Goal: Information Seeking & Learning: Compare options

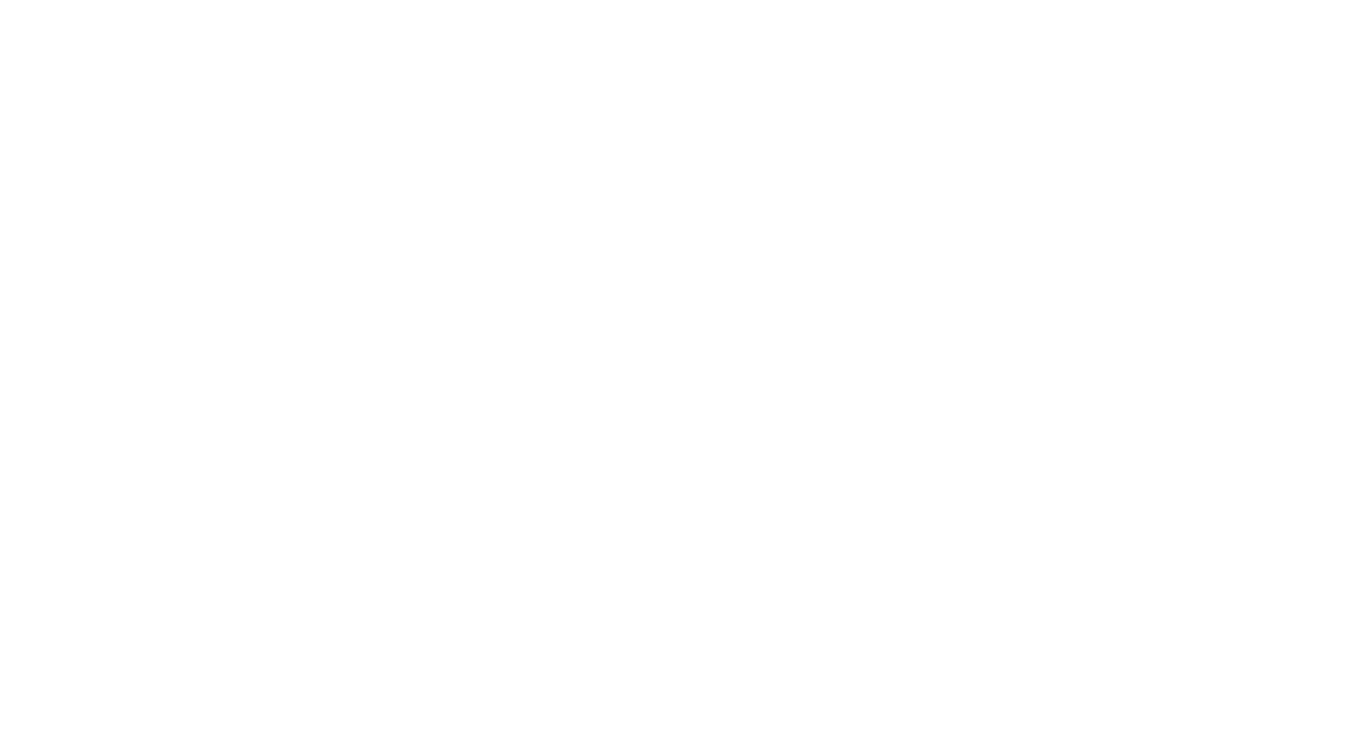
click at [260, 210] on html at bounding box center [675, 374] width 1350 height 749
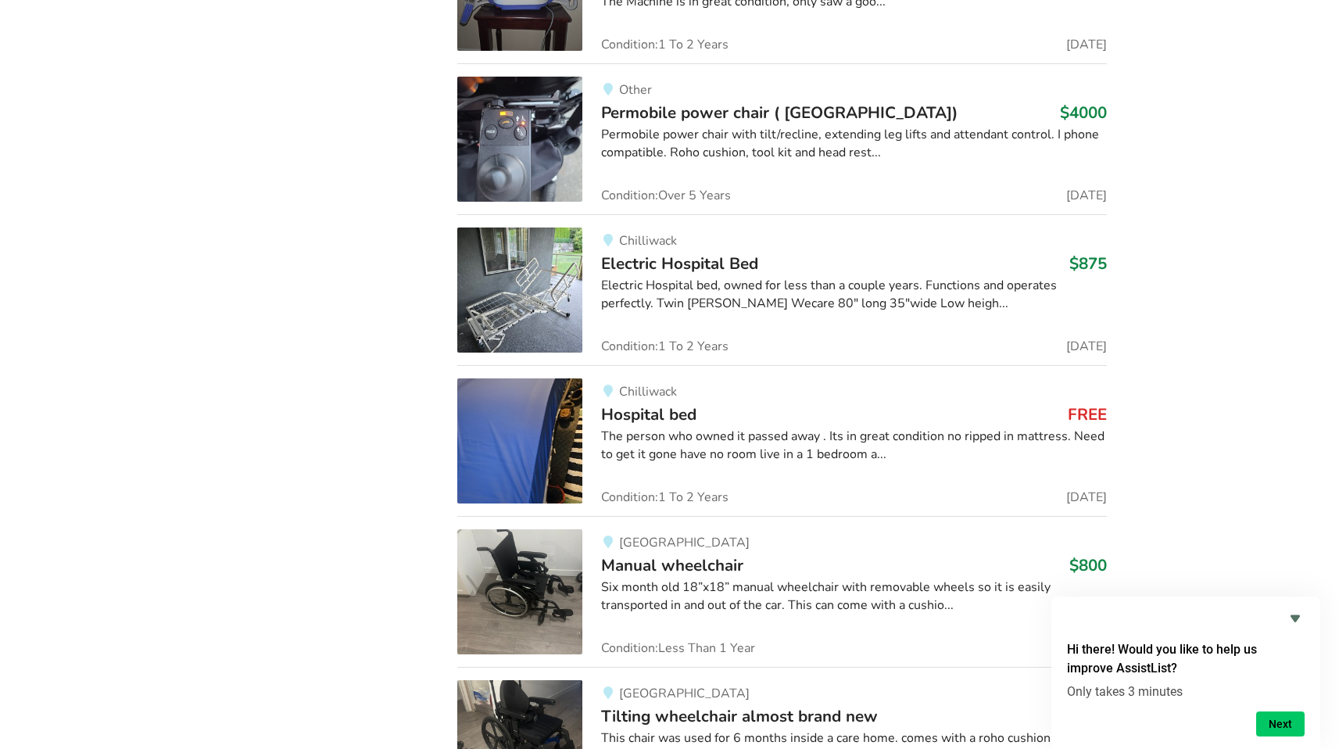
scroll to position [5108, 0]
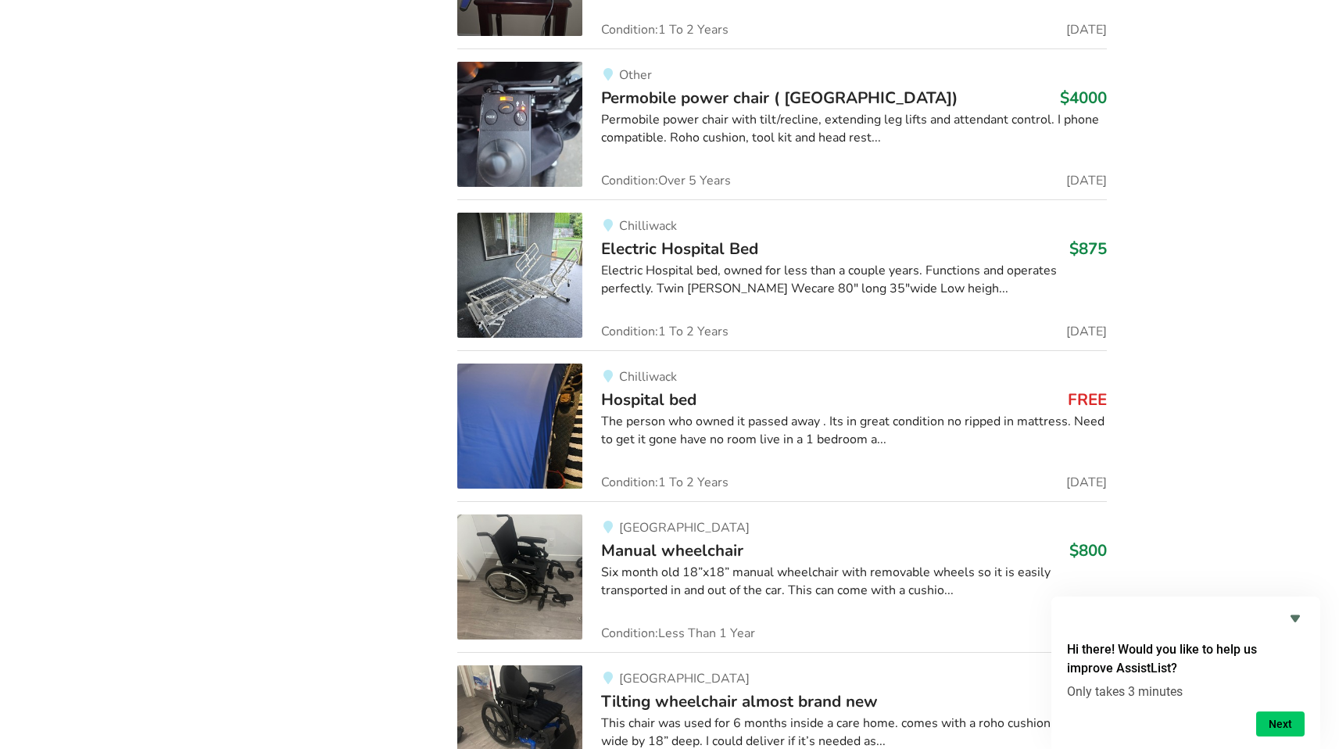
click at [555, 419] on img at bounding box center [519, 425] width 125 height 125
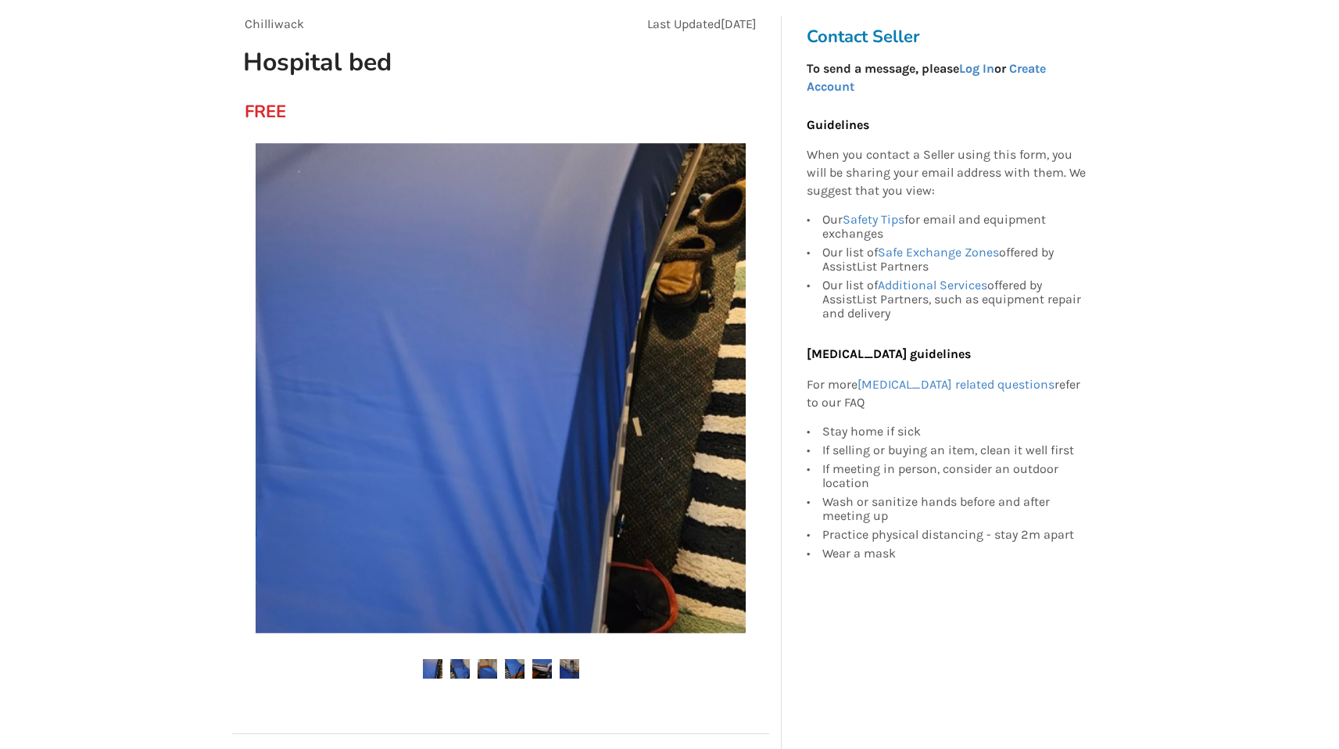
scroll to position [144, 0]
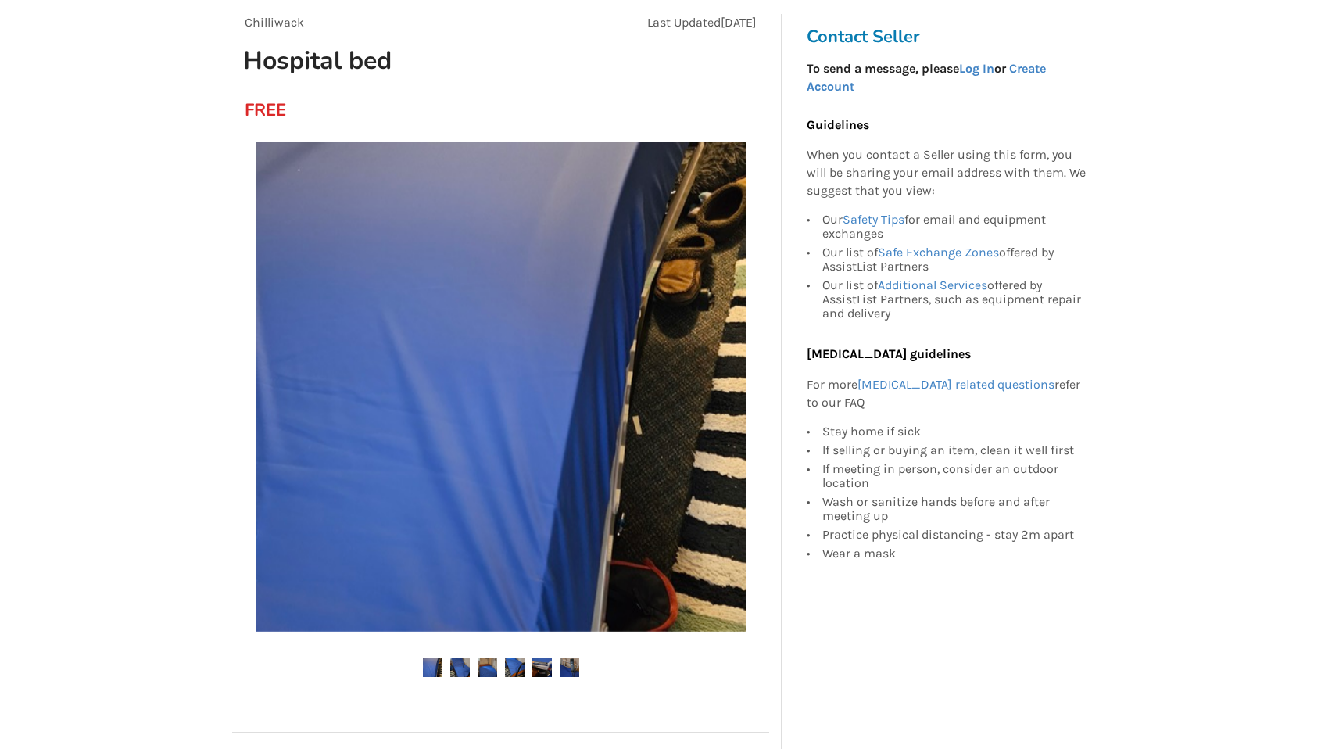
click at [461, 663] on img at bounding box center [460, 667] width 20 height 20
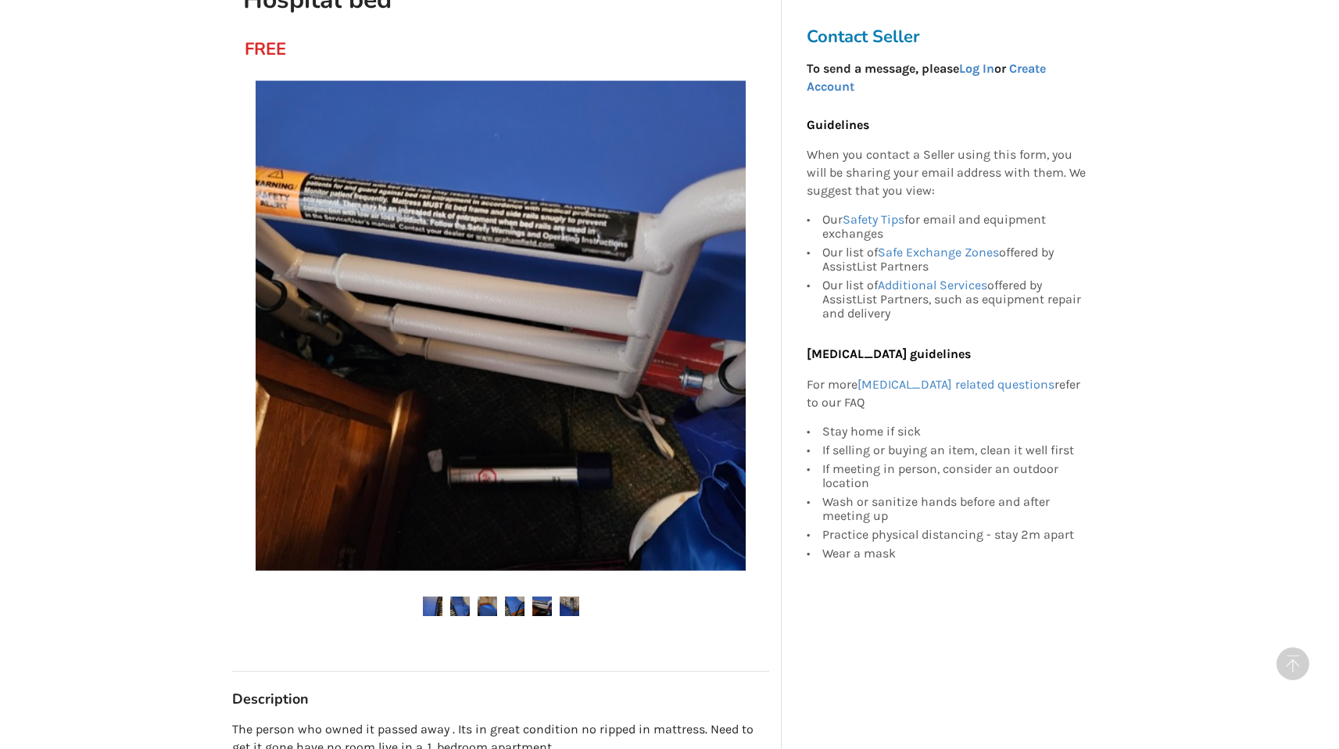
scroll to position [0, 0]
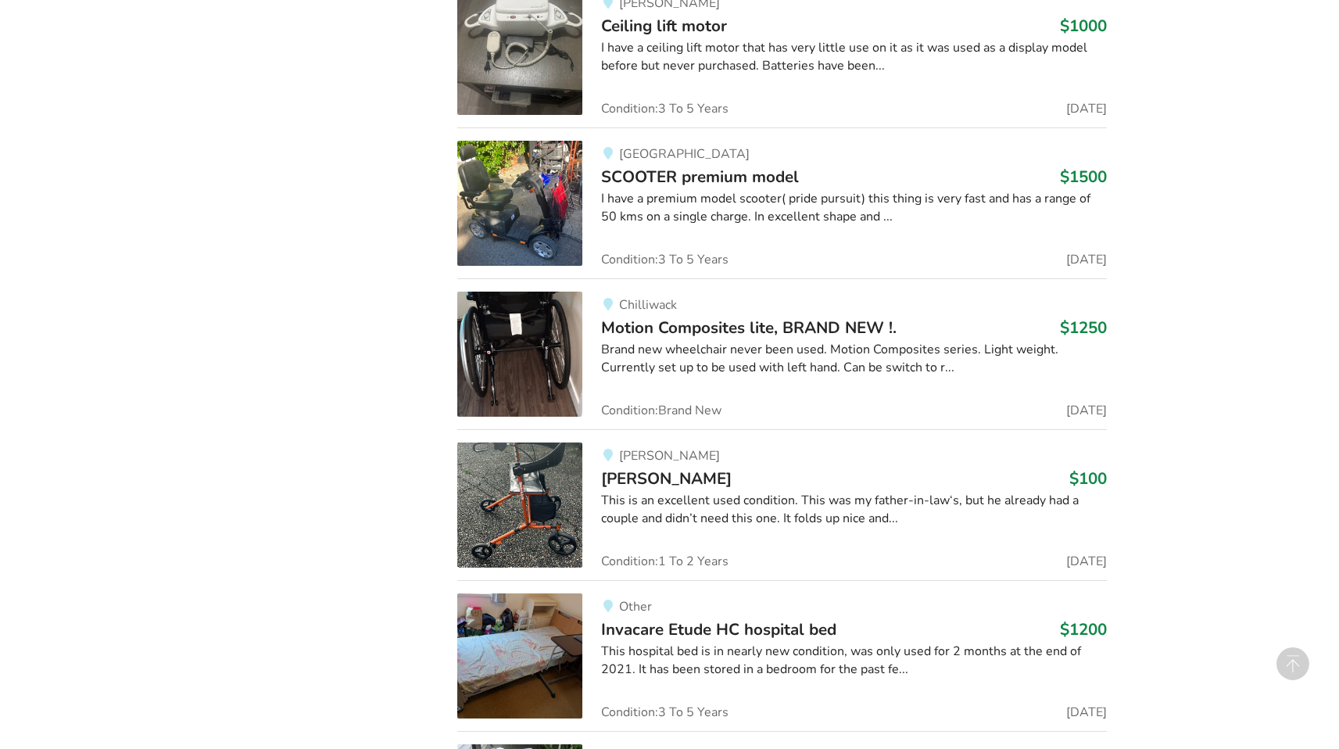
scroll to position [5792, 0]
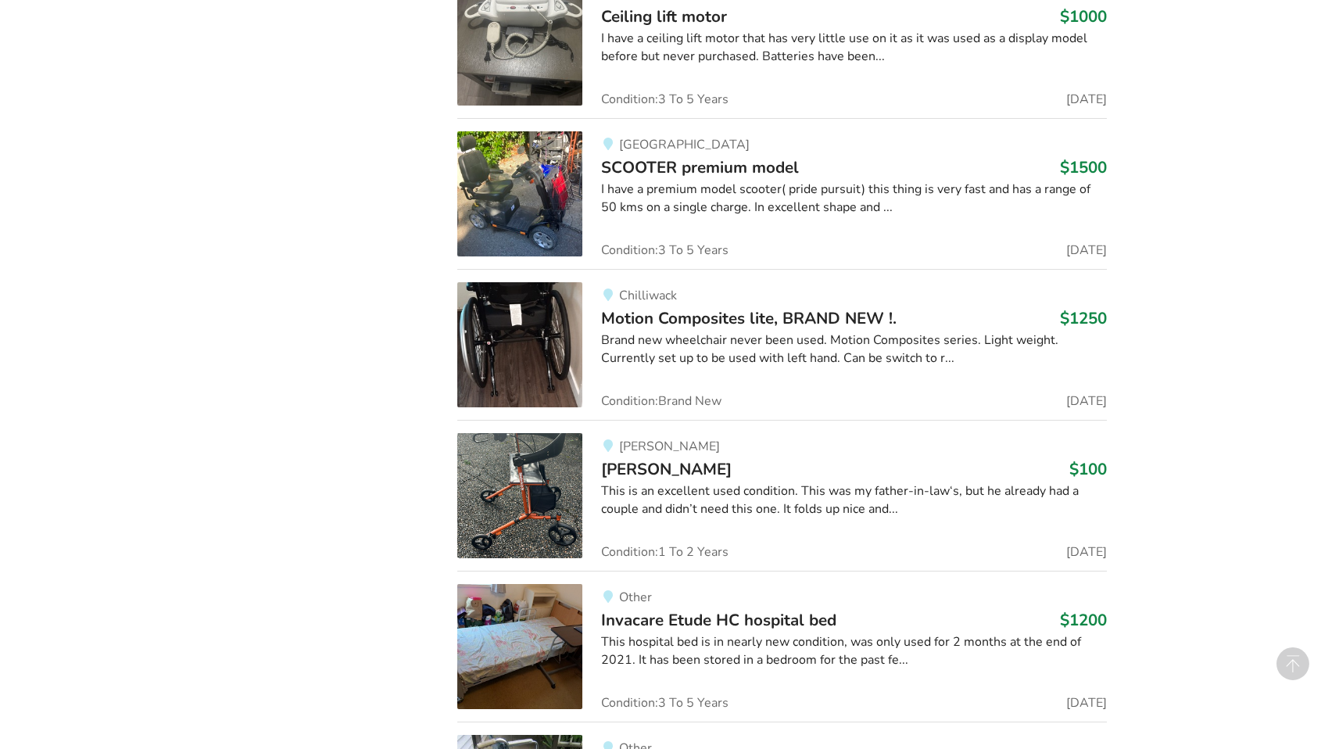
click at [657, 323] on span "Motion Composites lite, BRAND NEW !." at bounding box center [748, 318] width 295 height 22
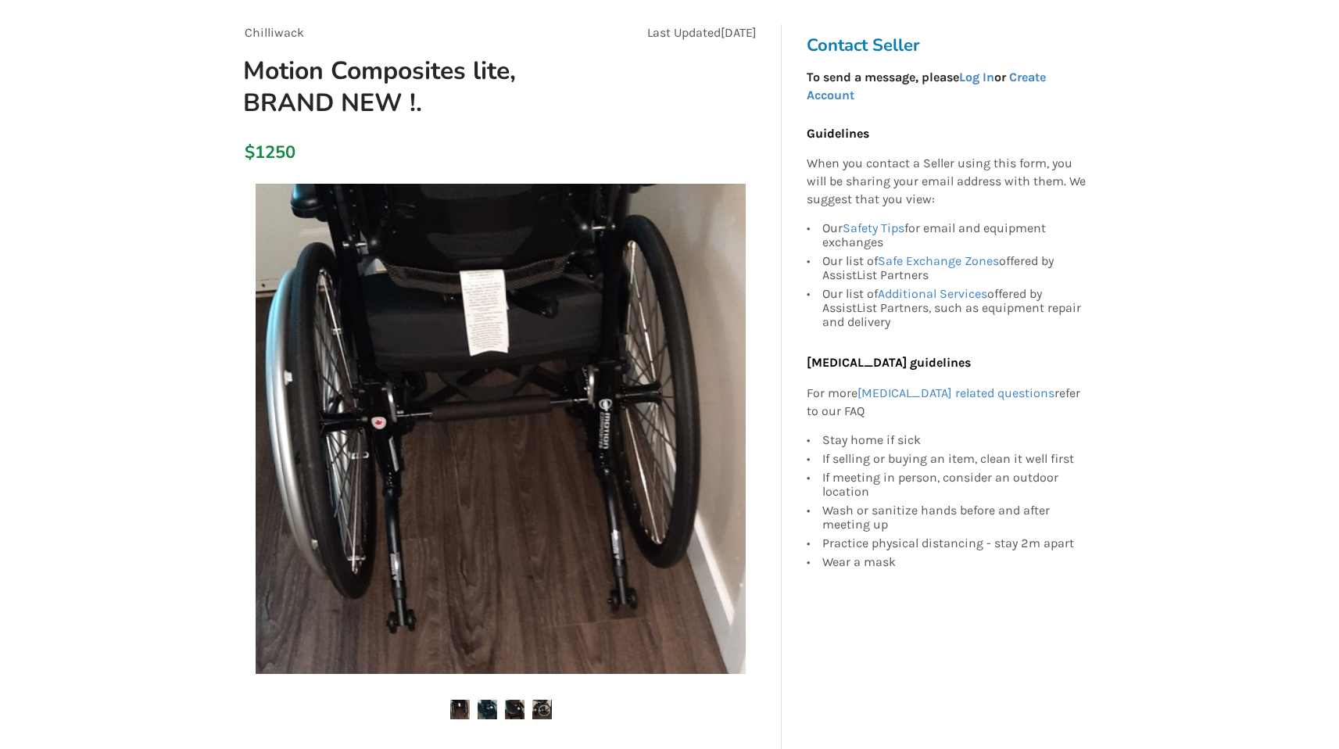
scroll to position [137, 0]
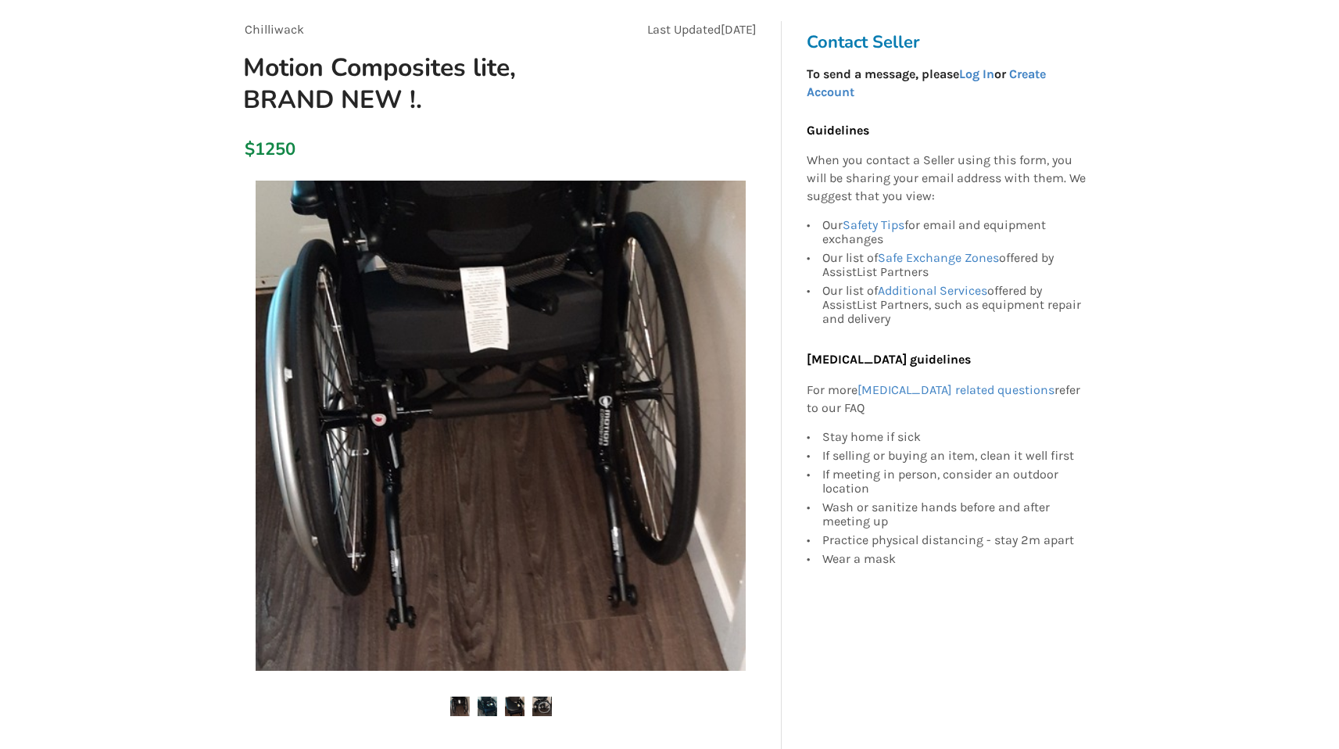
click at [481, 709] on img at bounding box center [487, 706] width 20 height 20
click at [539, 710] on img at bounding box center [542, 706] width 20 height 20
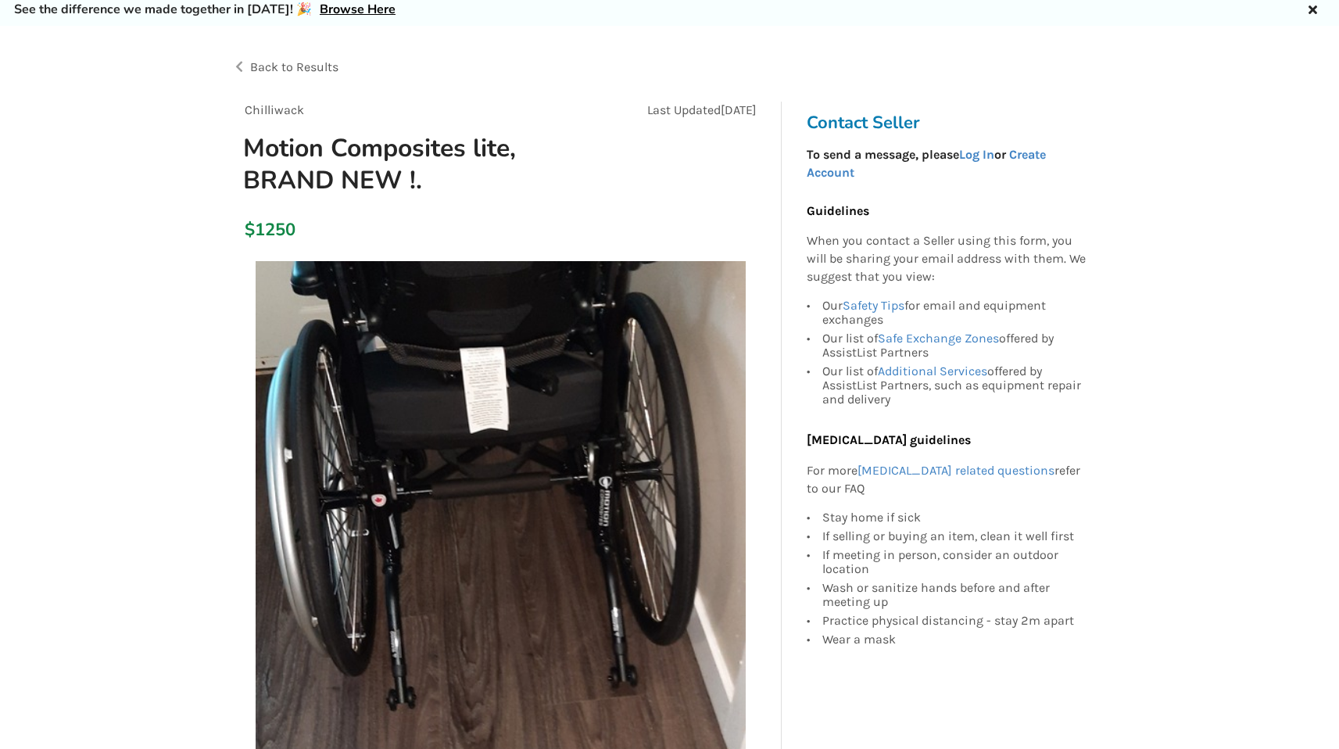
scroll to position [0, 0]
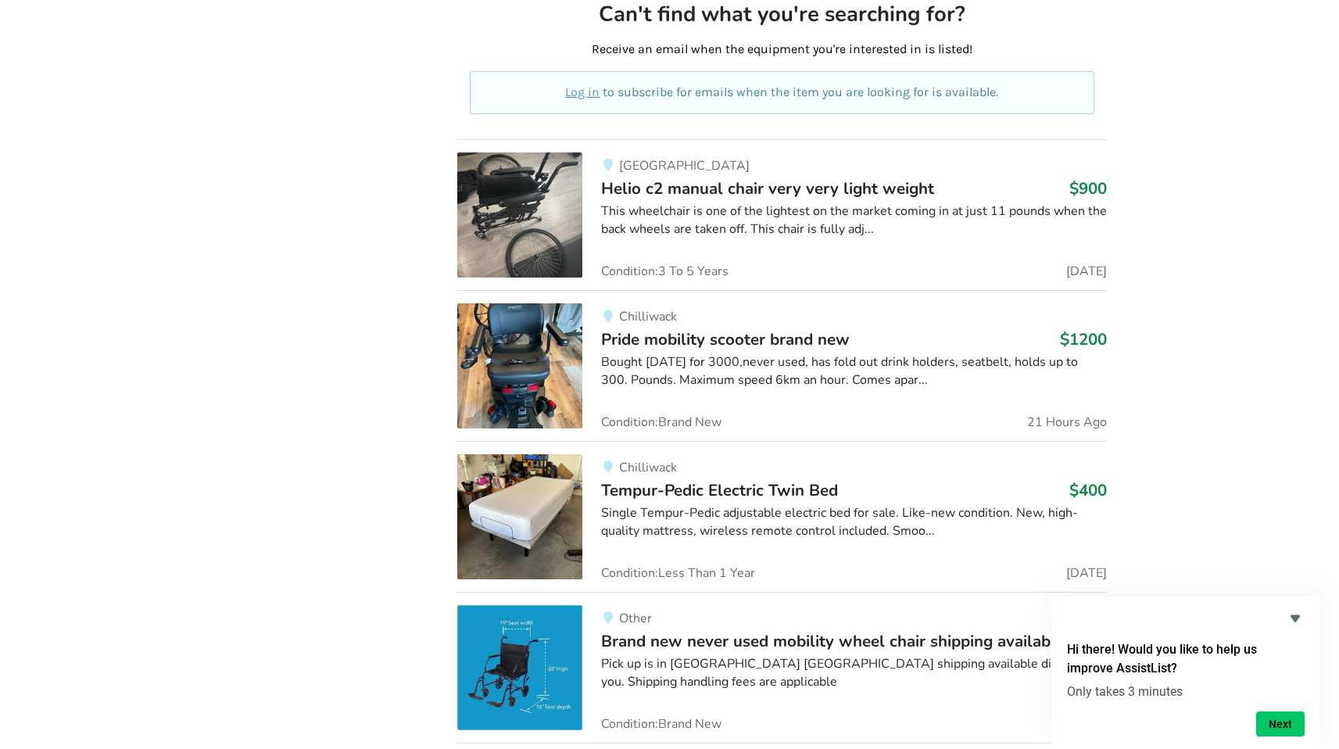
scroll to position [8089, 0]
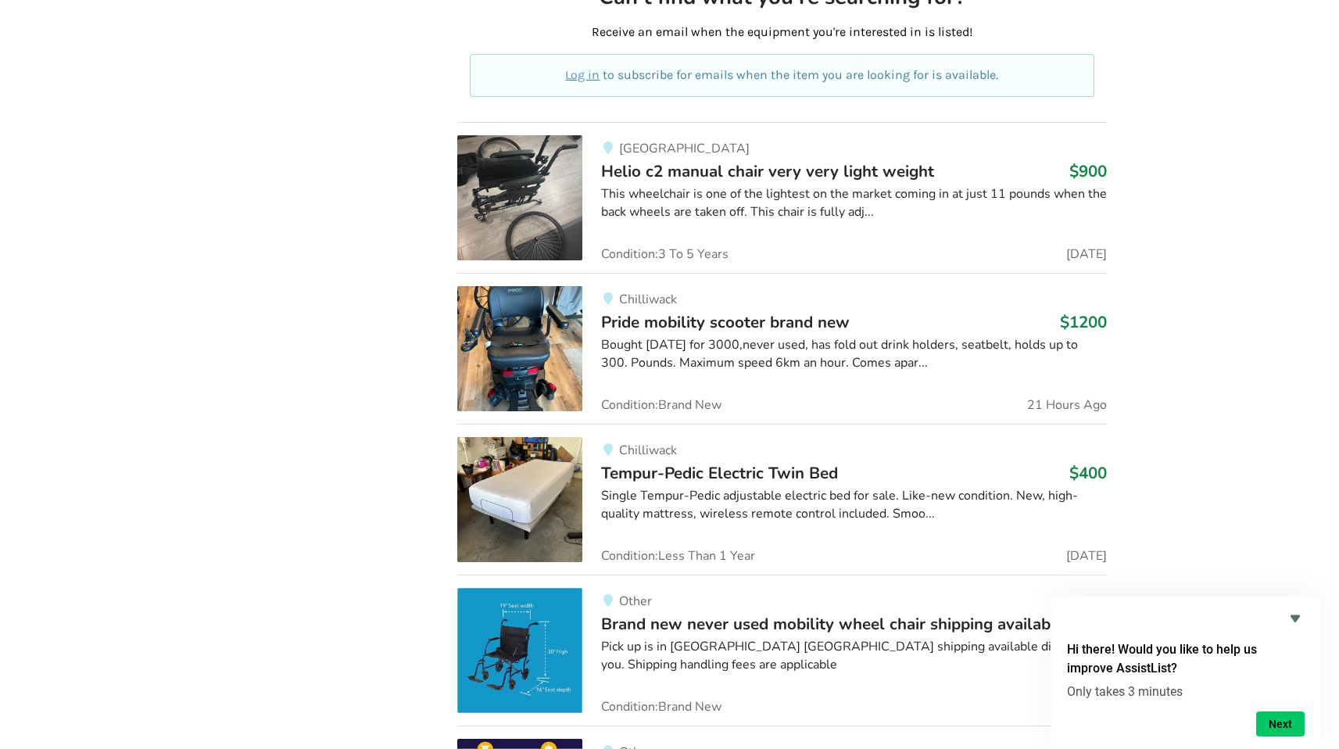
click at [642, 462] on span "Tempur-Pedic Electric Twin Bed" at bounding box center [719, 473] width 237 height 22
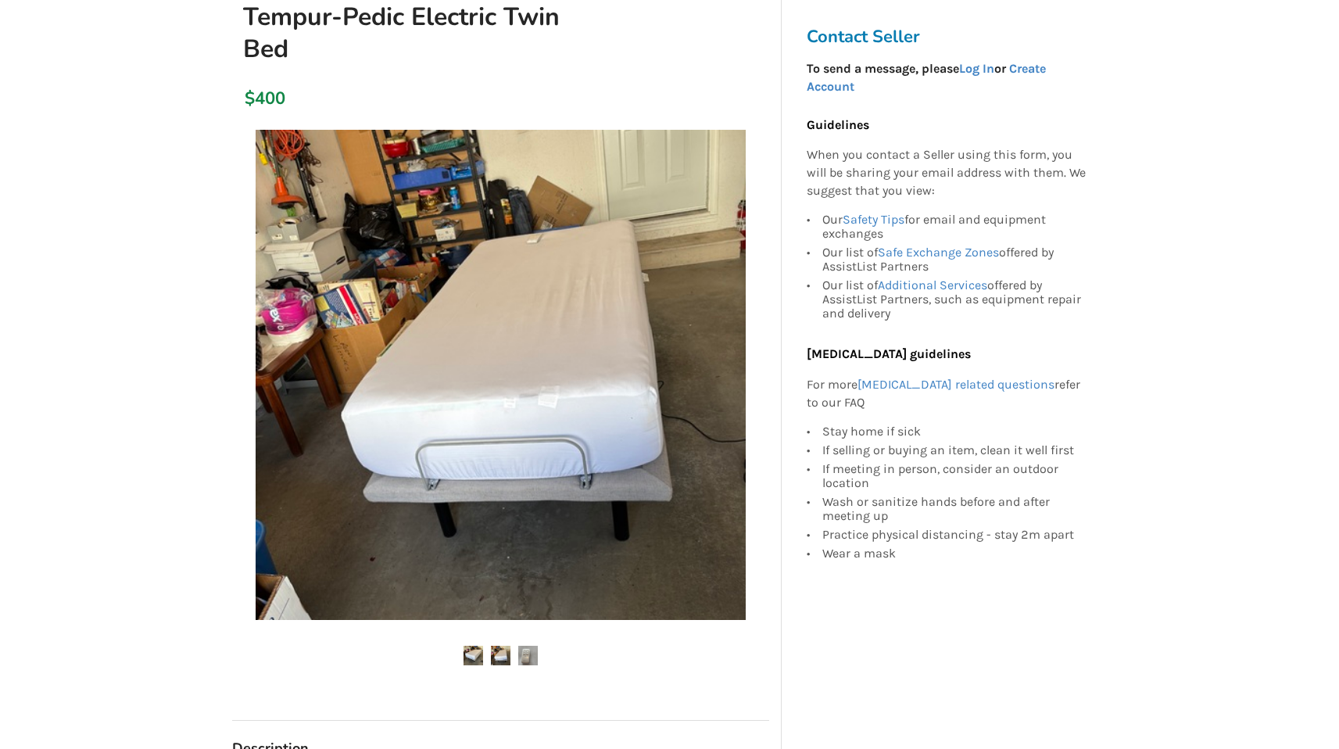
scroll to position [189, 0]
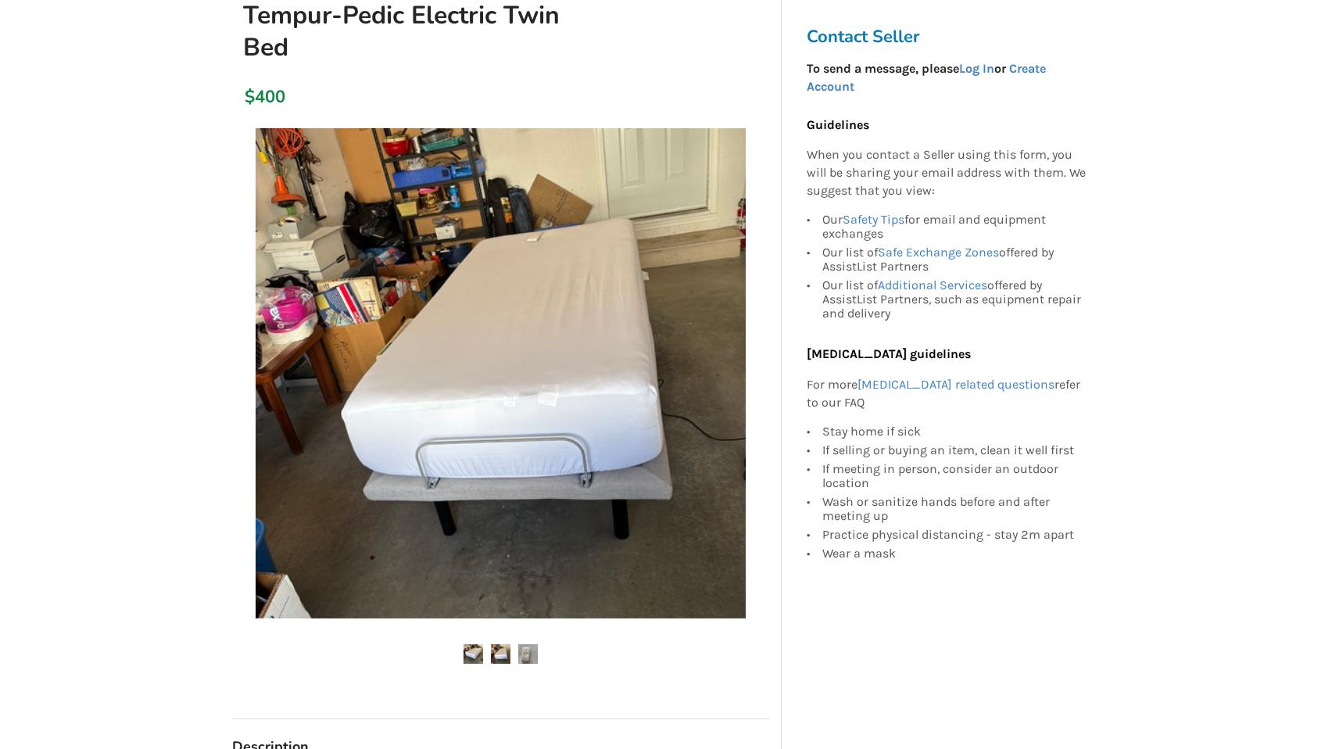
click at [527, 660] on img at bounding box center [528, 654] width 20 height 20
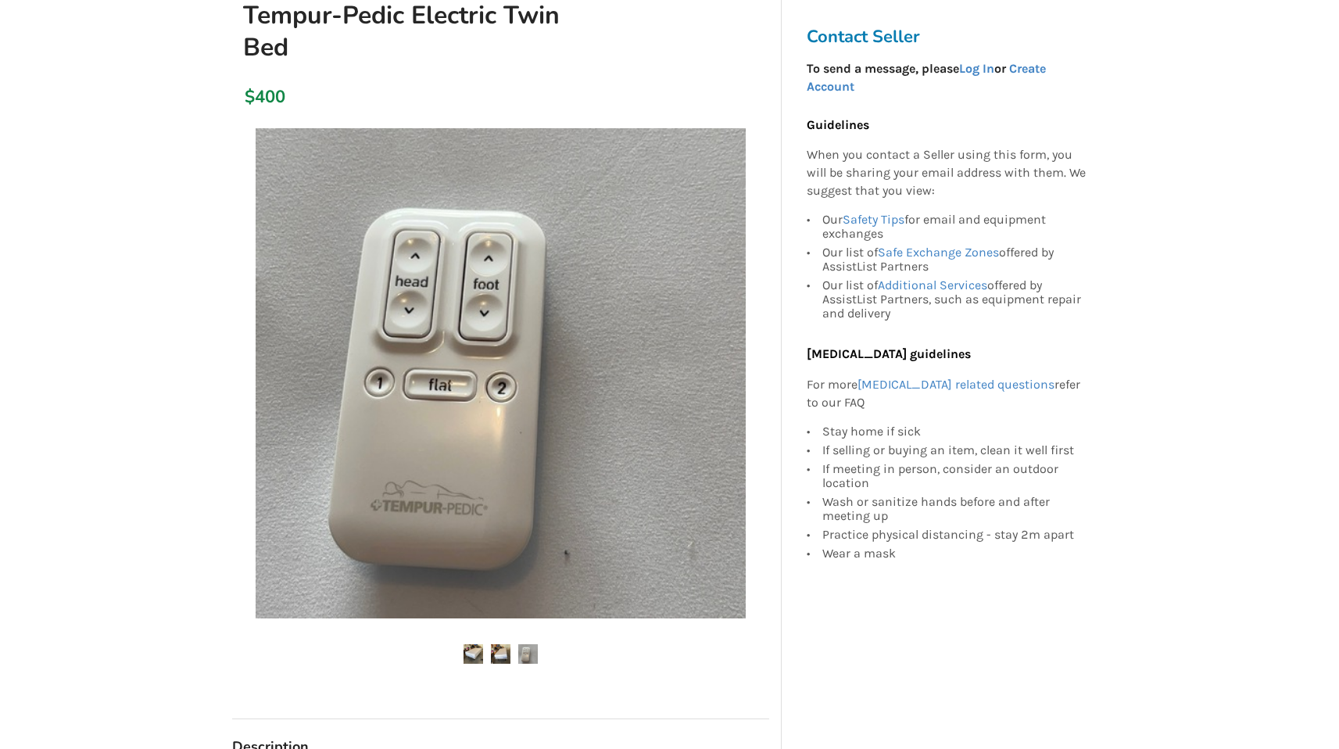
click at [492, 659] on img at bounding box center [501, 654] width 20 height 20
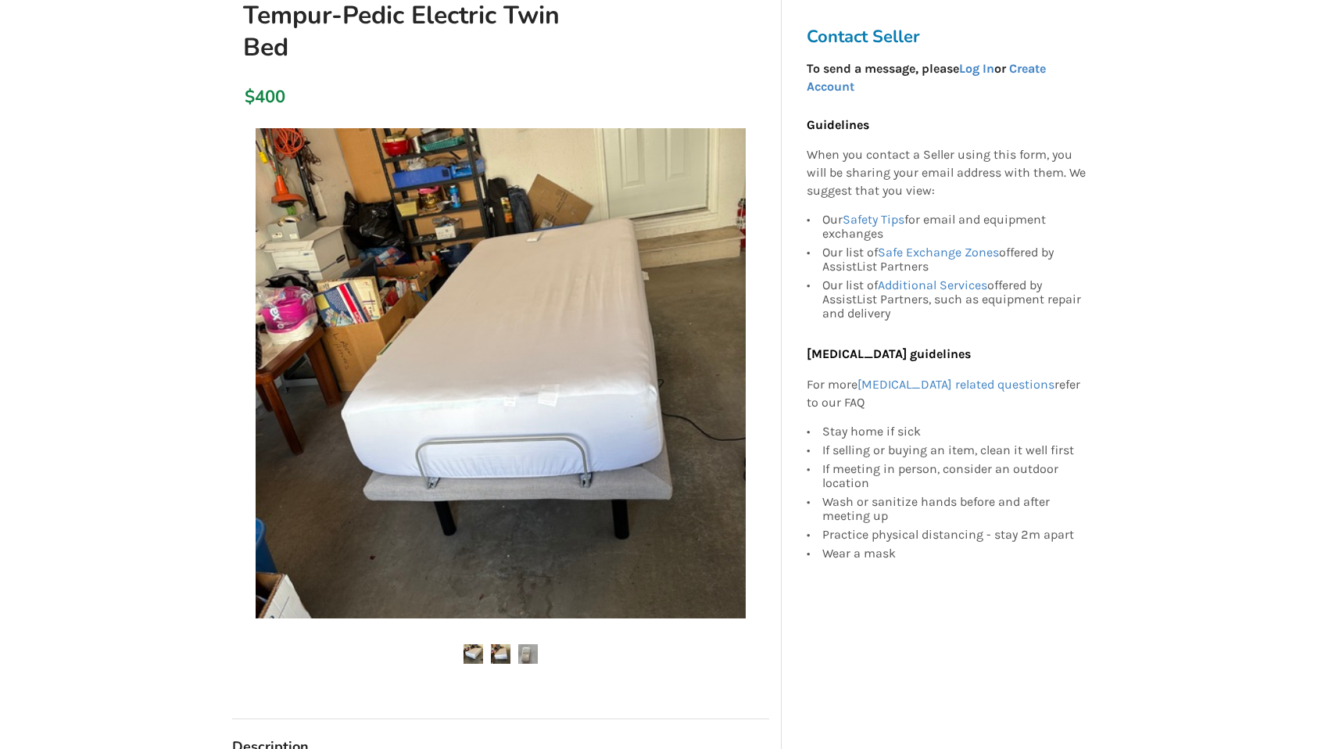
click at [474, 653] on img at bounding box center [473, 654] width 20 height 20
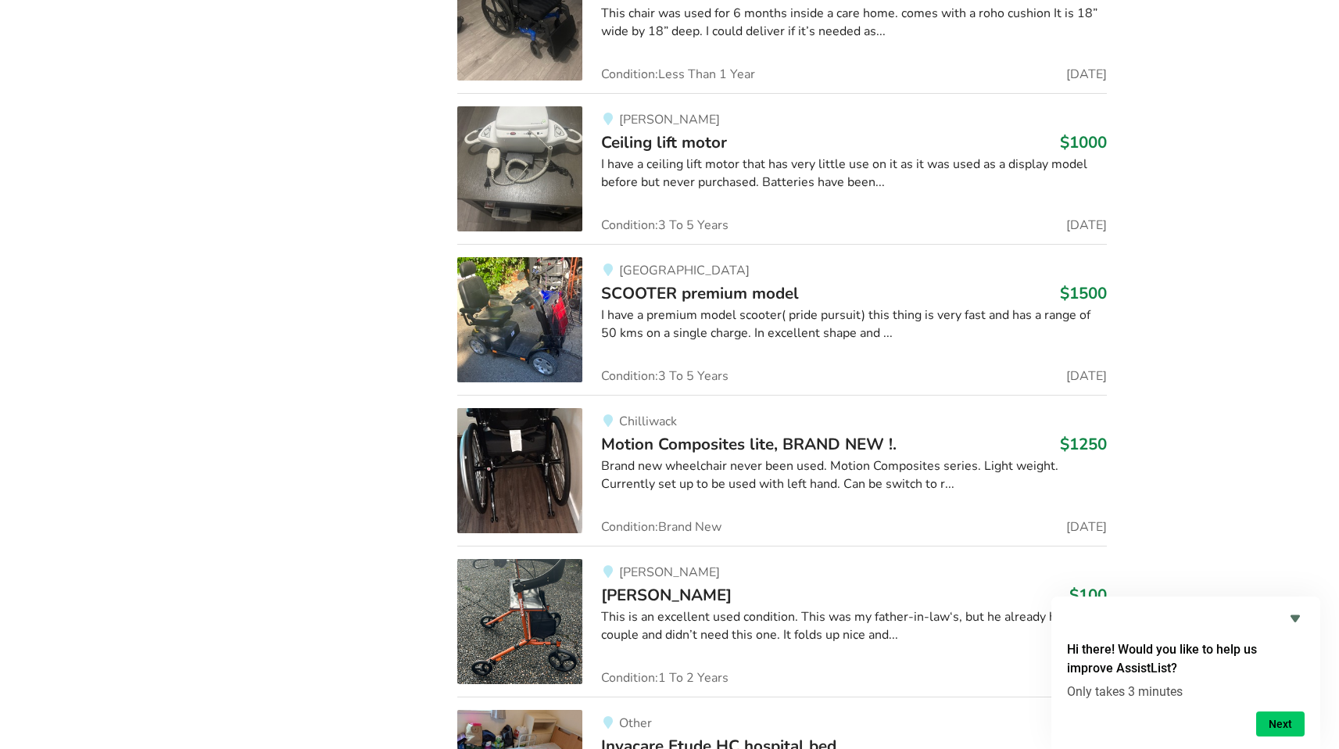
scroll to position [5674, 0]
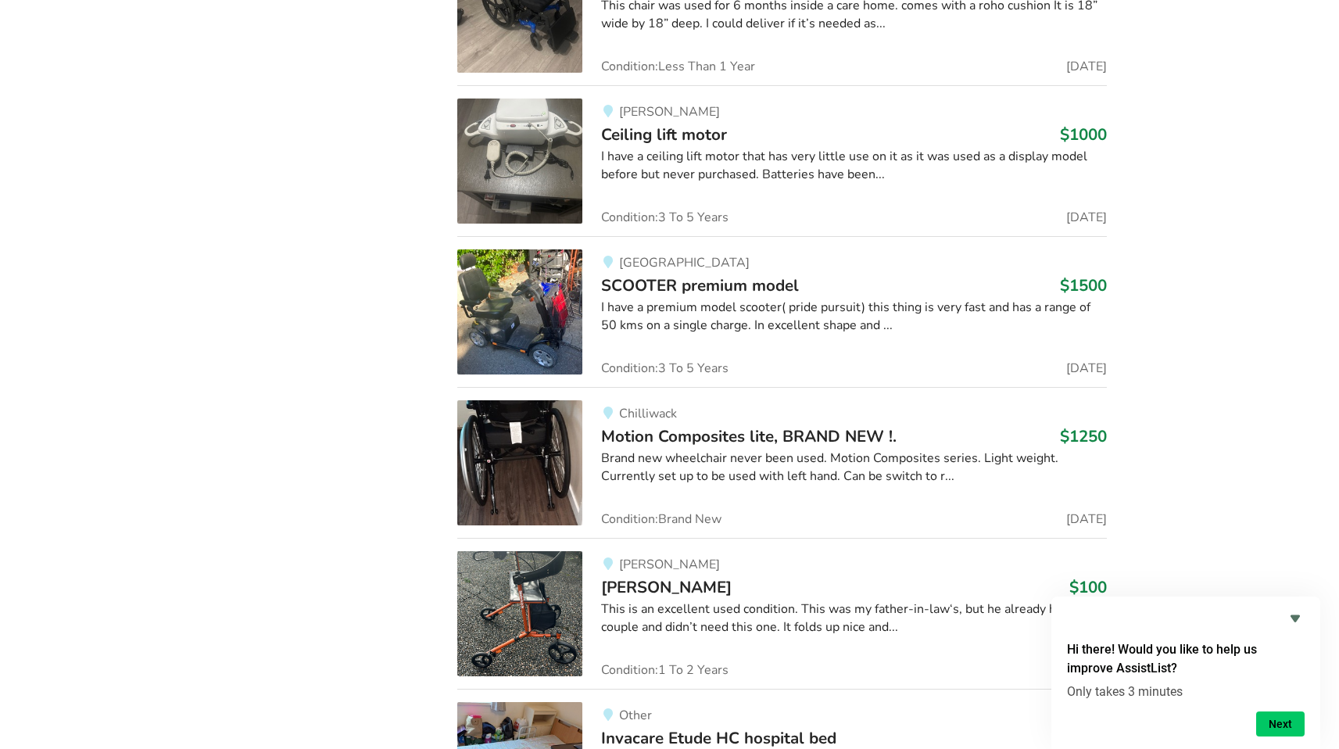
click at [681, 438] on span "Motion Composites lite, BRAND NEW !." at bounding box center [748, 436] width 295 height 22
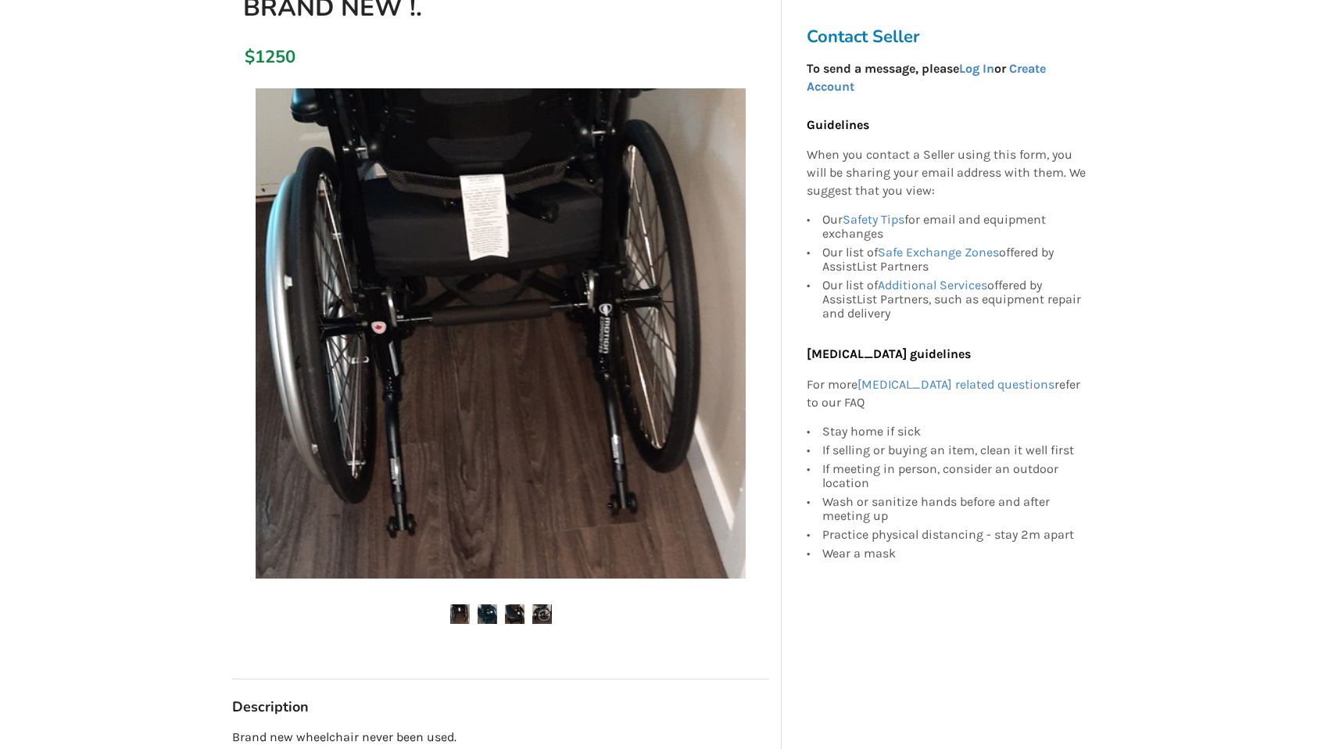
scroll to position [230, 0]
click at [464, 613] on img at bounding box center [460, 613] width 20 height 20
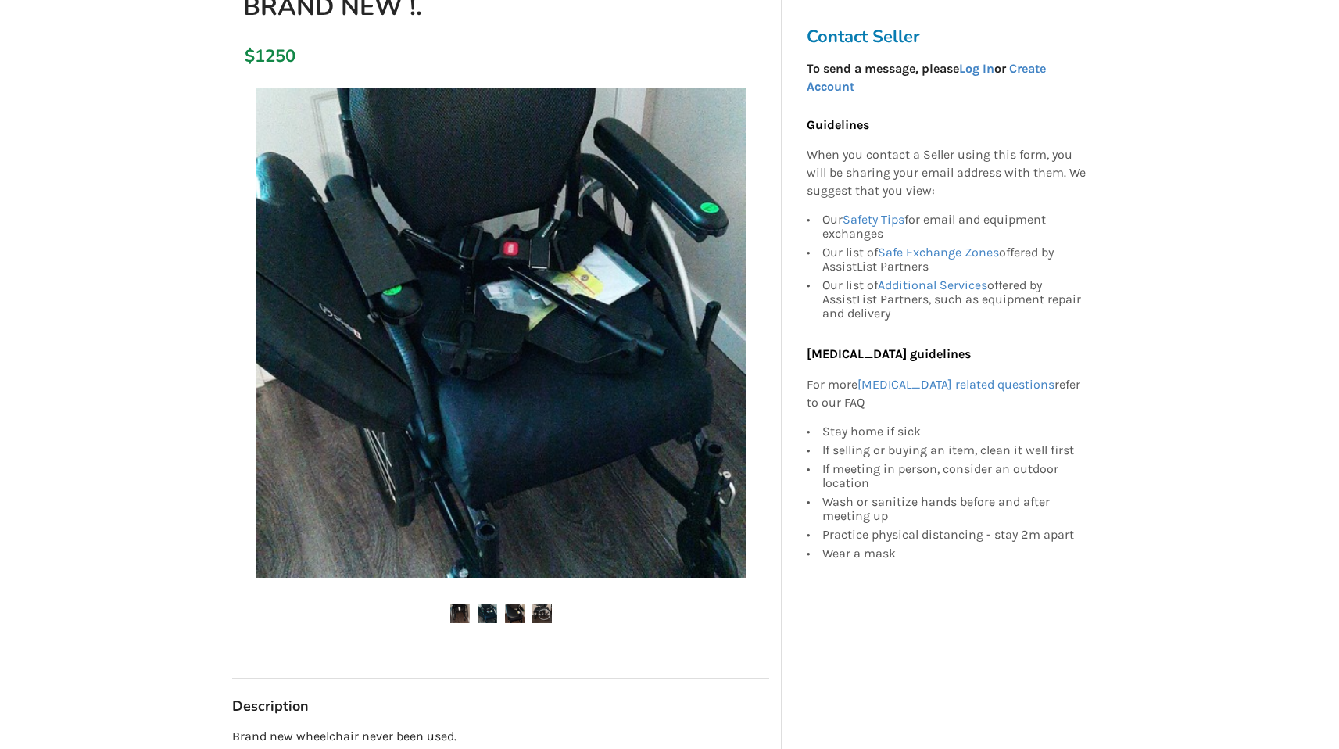
click at [485, 619] on img at bounding box center [487, 613] width 20 height 20
click at [512, 618] on img at bounding box center [515, 613] width 20 height 20
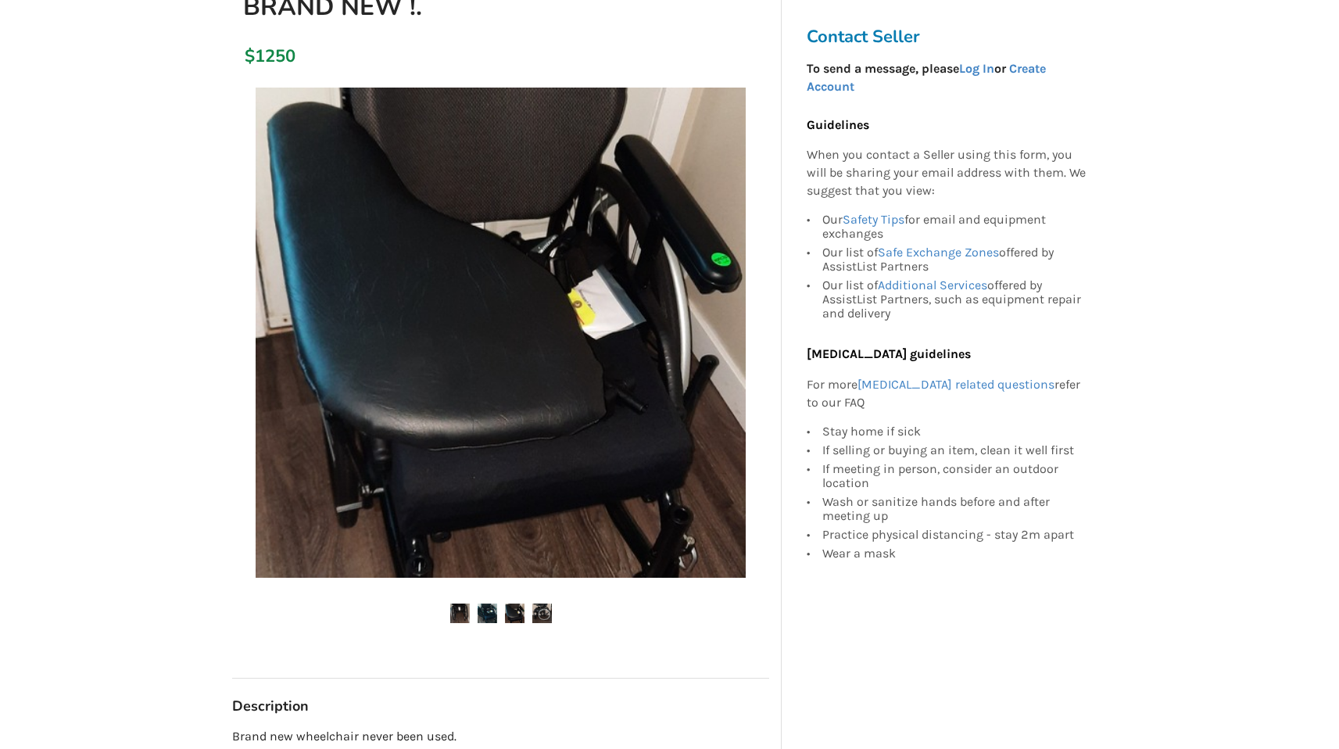
click at [540, 616] on img at bounding box center [542, 613] width 20 height 20
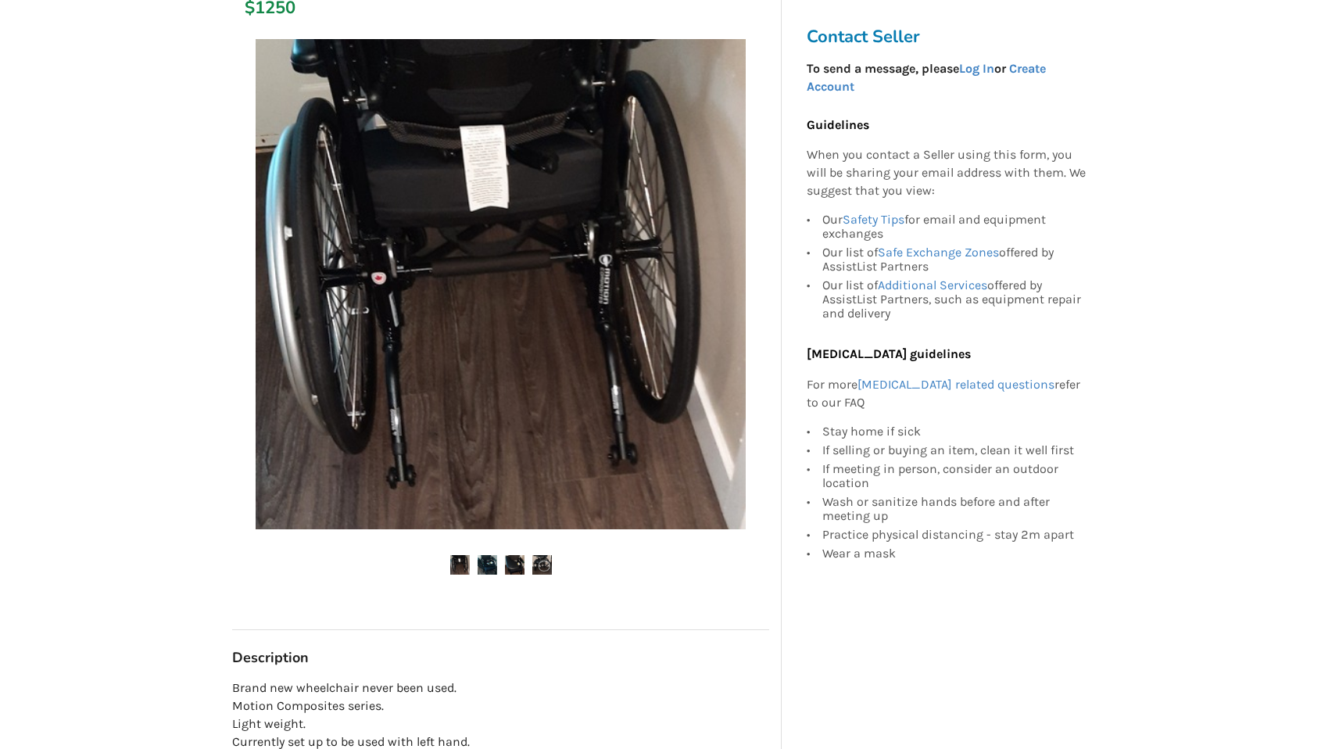
scroll to position [0, 0]
